Goal: Task Accomplishment & Management: Complete application form

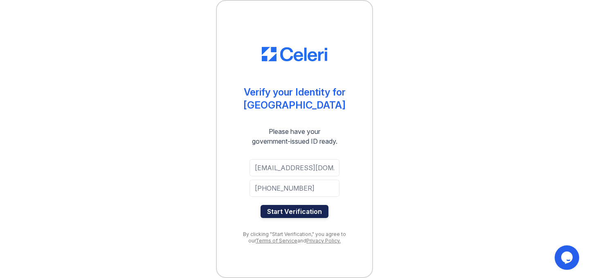
click at [308, 210] on button "Start Verification" at bounding box center [294, 211] width 68 height 13
